Goal: Information Seeking & Learning: Understand process/instructions

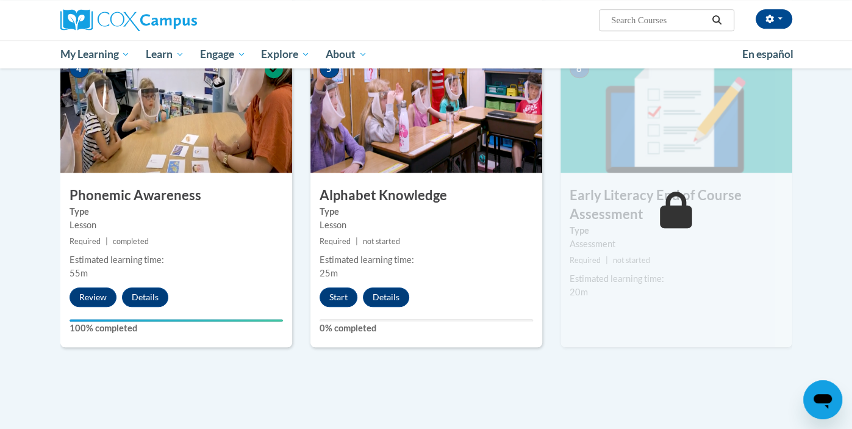
scroll to position [606, 0]
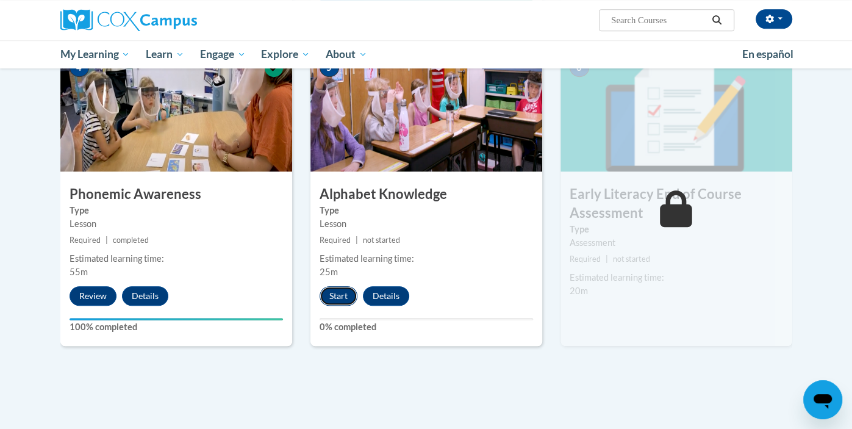
click at [355, 300] on button "Start" at bounding box center [339, 296] width 38 height 20
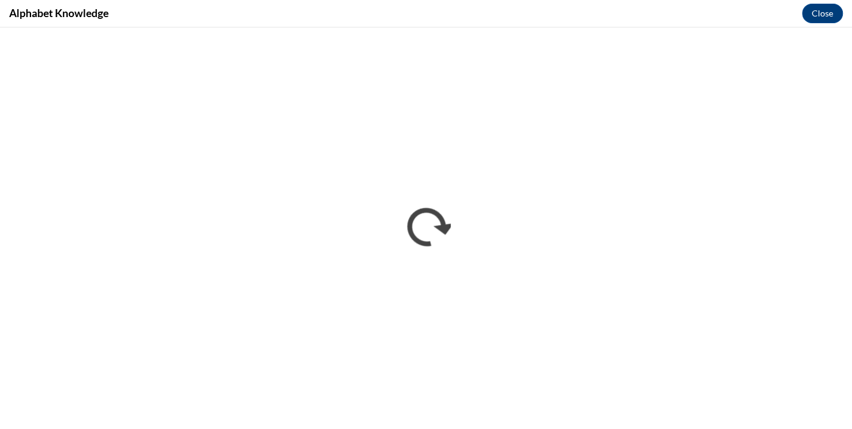
scroll to position [0, 0]
